Goal: Task Accomplishment & Management: Use online tool/utility

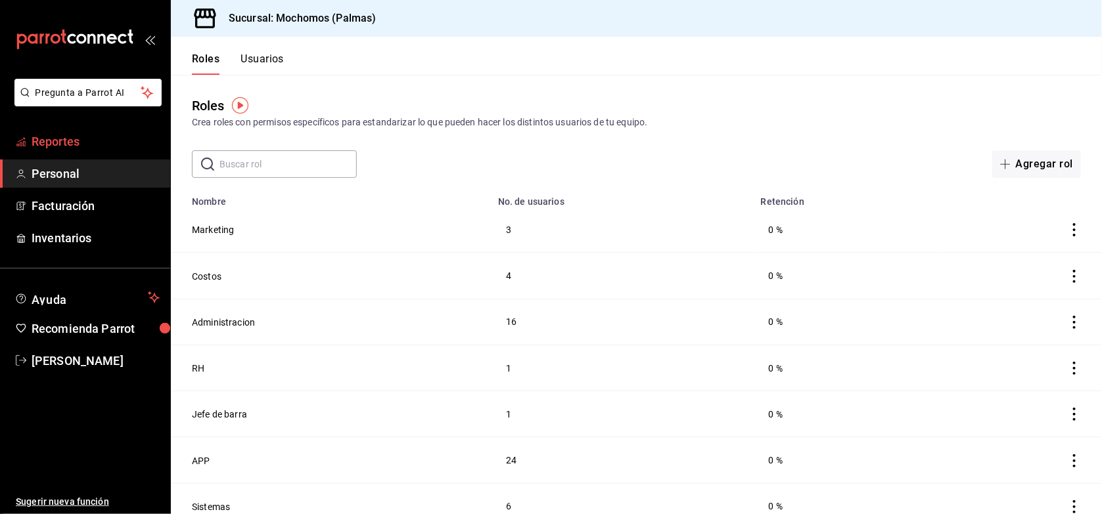
click at [68, 139] on span "Reportes" at bounding box center [96, 142] width 128 height 18
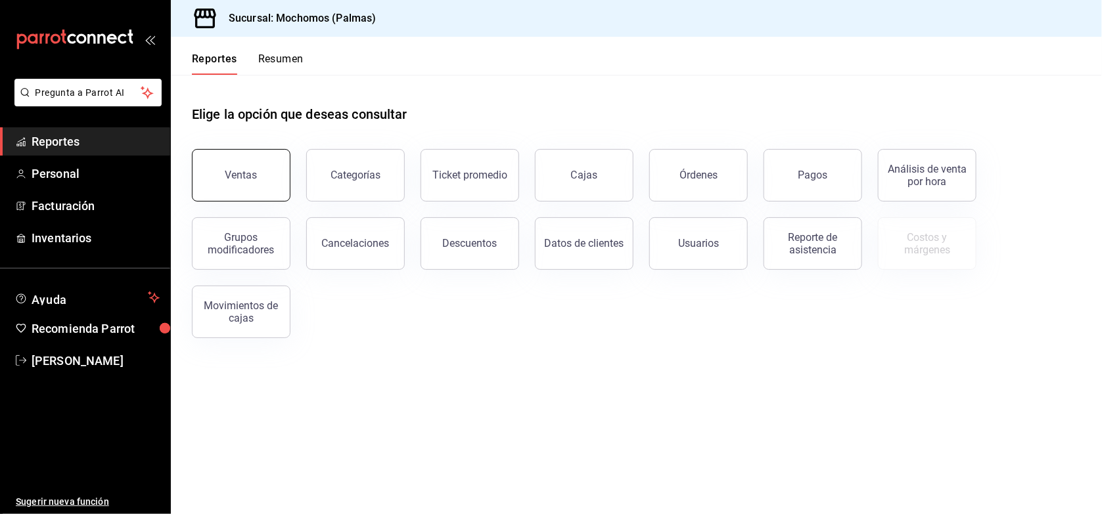
click at [258, 186] on button "Ventas" at bounding box center [241, 175] width 99 height 53
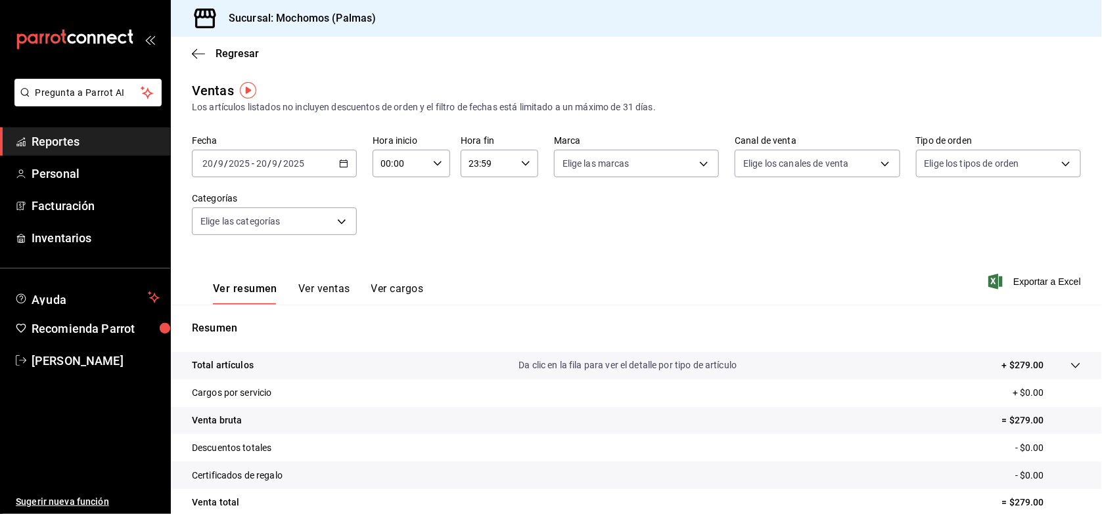
click at [339, 162] on icon "button" at bounding box center [343, 163] width 9 height 9
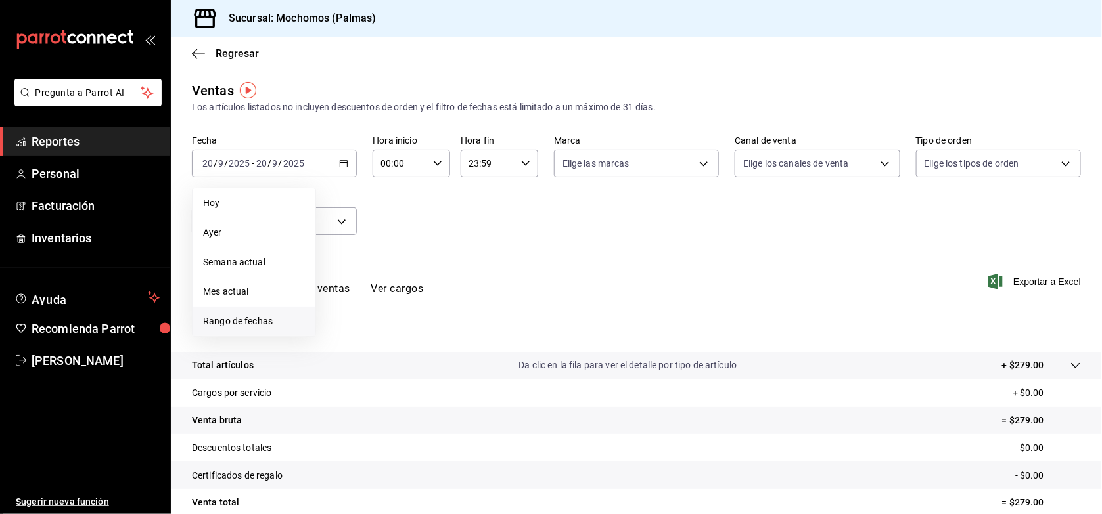
click at [236, 323] on span "Rango de fechas" at bounding box center [254, 322] width 102 height 14
click at [339, 310] on abbr "15" at bounding box center [343, 308] width 9 height 9
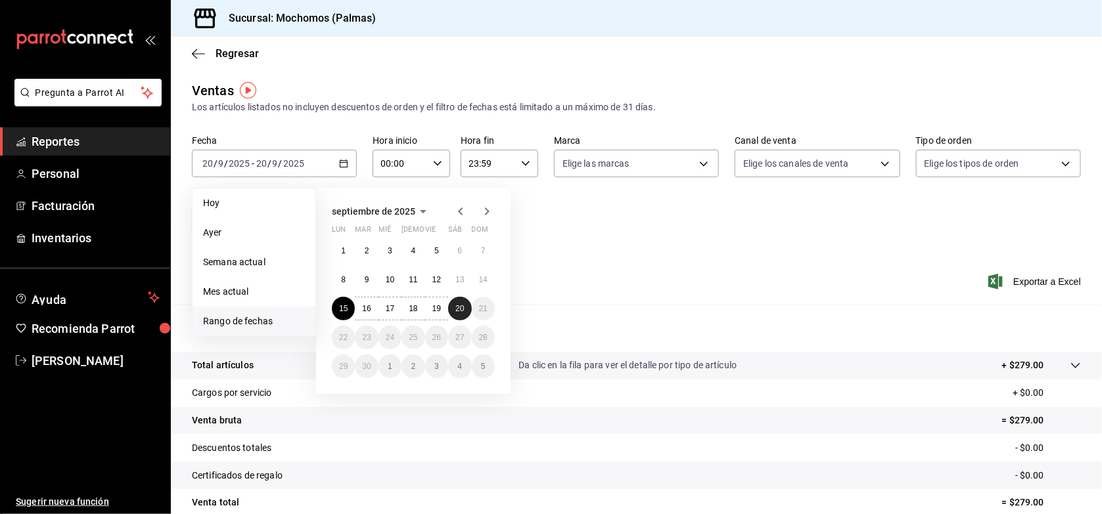
click at [457, 305] on abbr "20" at bounding box center [459, 308] width 9 height 9
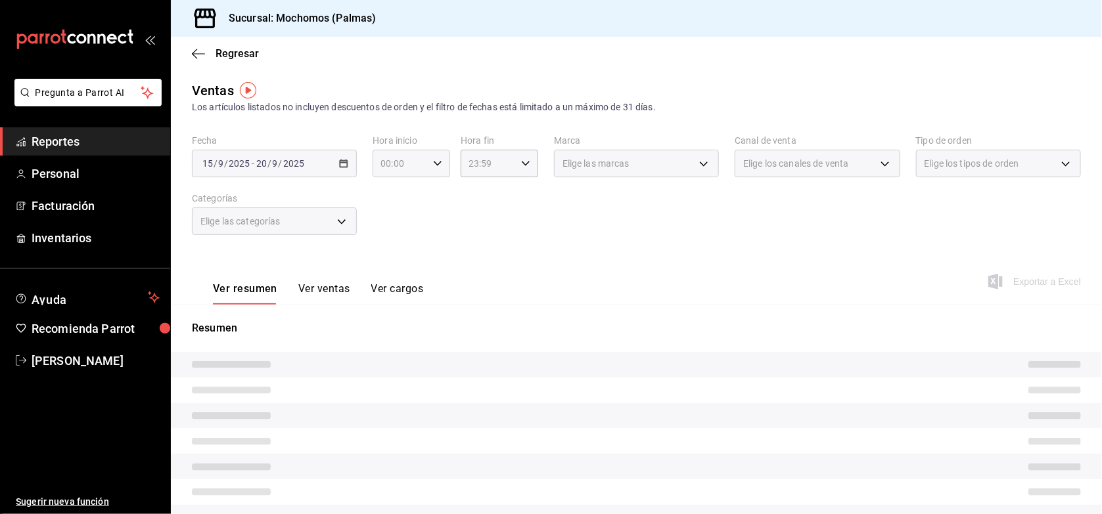
click at [435, 162] on \(Stroke\) "button" at bounding box center [438, 163] width 8 height 5
click at [391, 280] on button "03" at bounding box center [389, 292] width 33 height 26
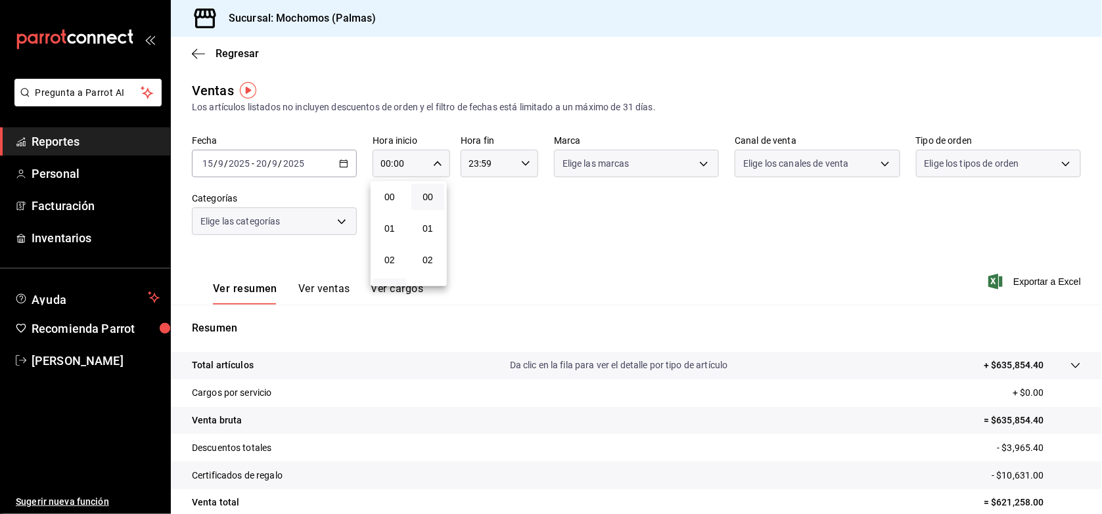
type input "03:00"
click at [388, 251] on span "05" at bounding box center [389, 256] width 17 height 11
type input "05:00"
click at [520, 162] on div at bounding box center [551, 257] width 1102 height 514
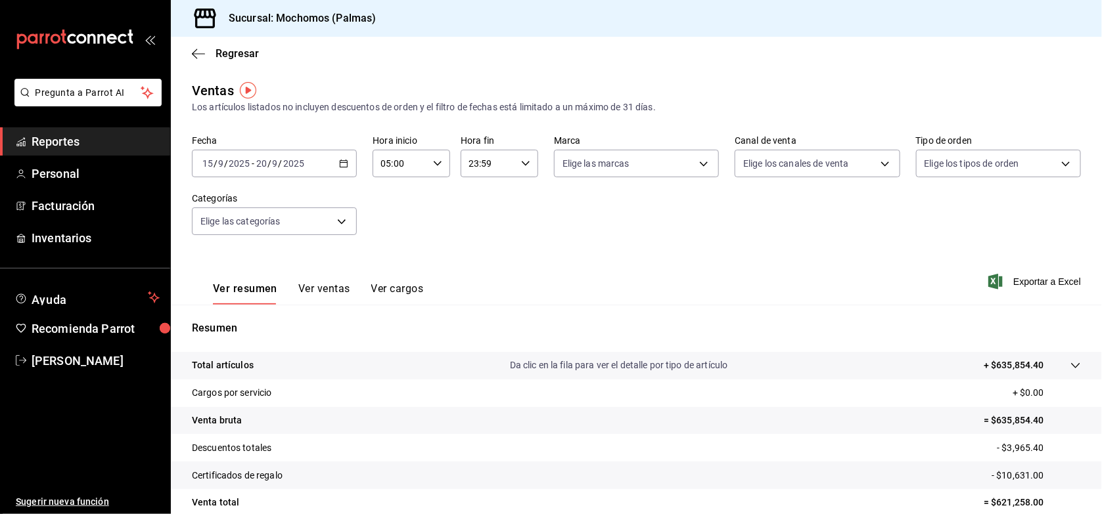
click at [521, 162] on icon "button" at bounding box center [525, 163] width 9 height 9
click at [471, 185] on button "20" at bounding box center [476, 192] width 33 height 26
type input "20:59"
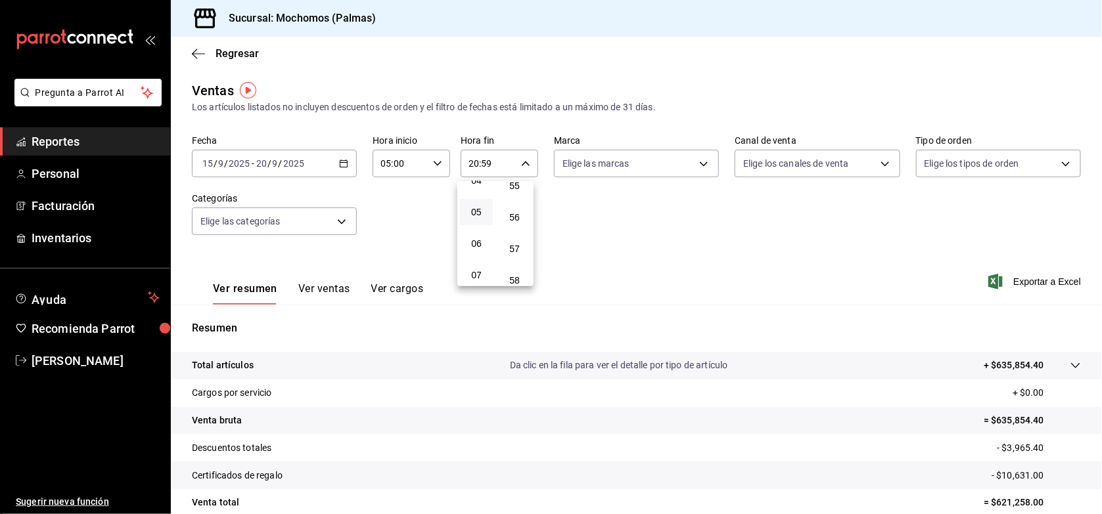
click at [480, 201] on button "05" at bounding box center [476, 212] width 33 height 26
click at [509, 204] on button "56" at bounding box center [514, 217] width 33 height 26
type input "05:56"
click at [509, 198] on span "00" at bounding box center [514, 197] width 17 height 11
type input "05:00"
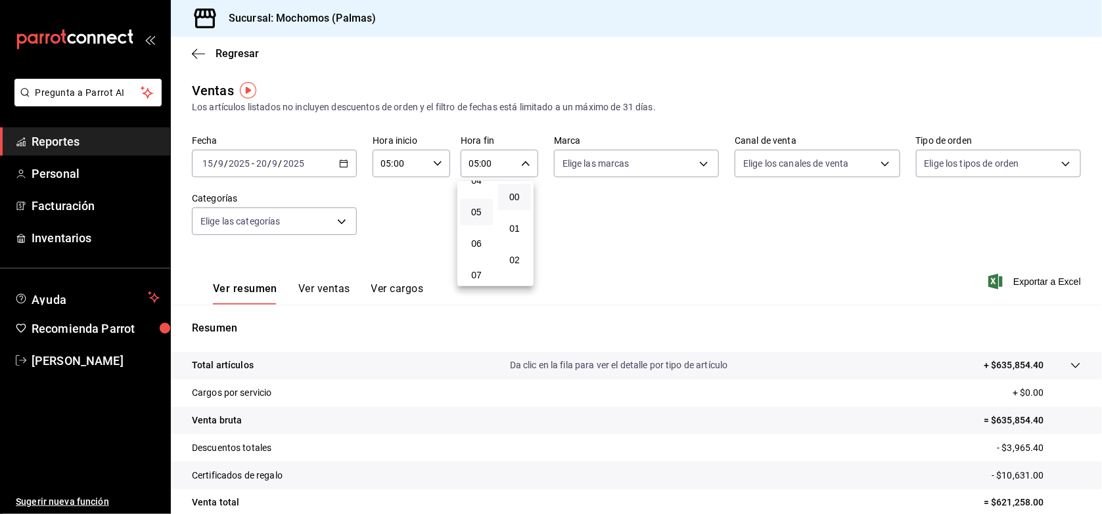
click at [769, 277] on div at bounding box center [551, 257] width 1102 height 514
click at [1005, 281] on span "Exportar a Excel" at bounding box center [1036, 282] width 90 height 16
